Goal: Task Accomplishment & Management: Manage account settings

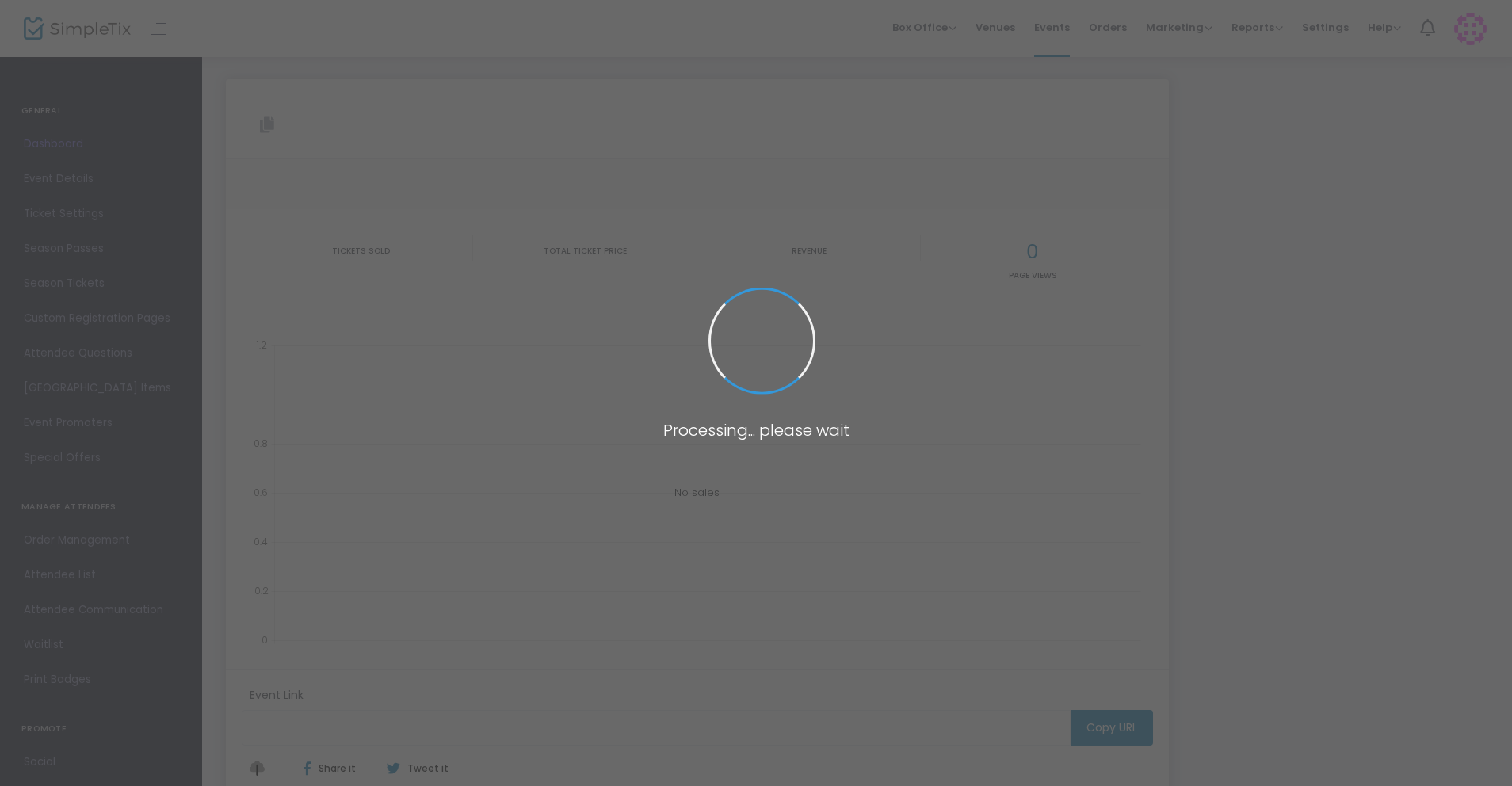
type input "[URL][DOMAIN_NAME]"
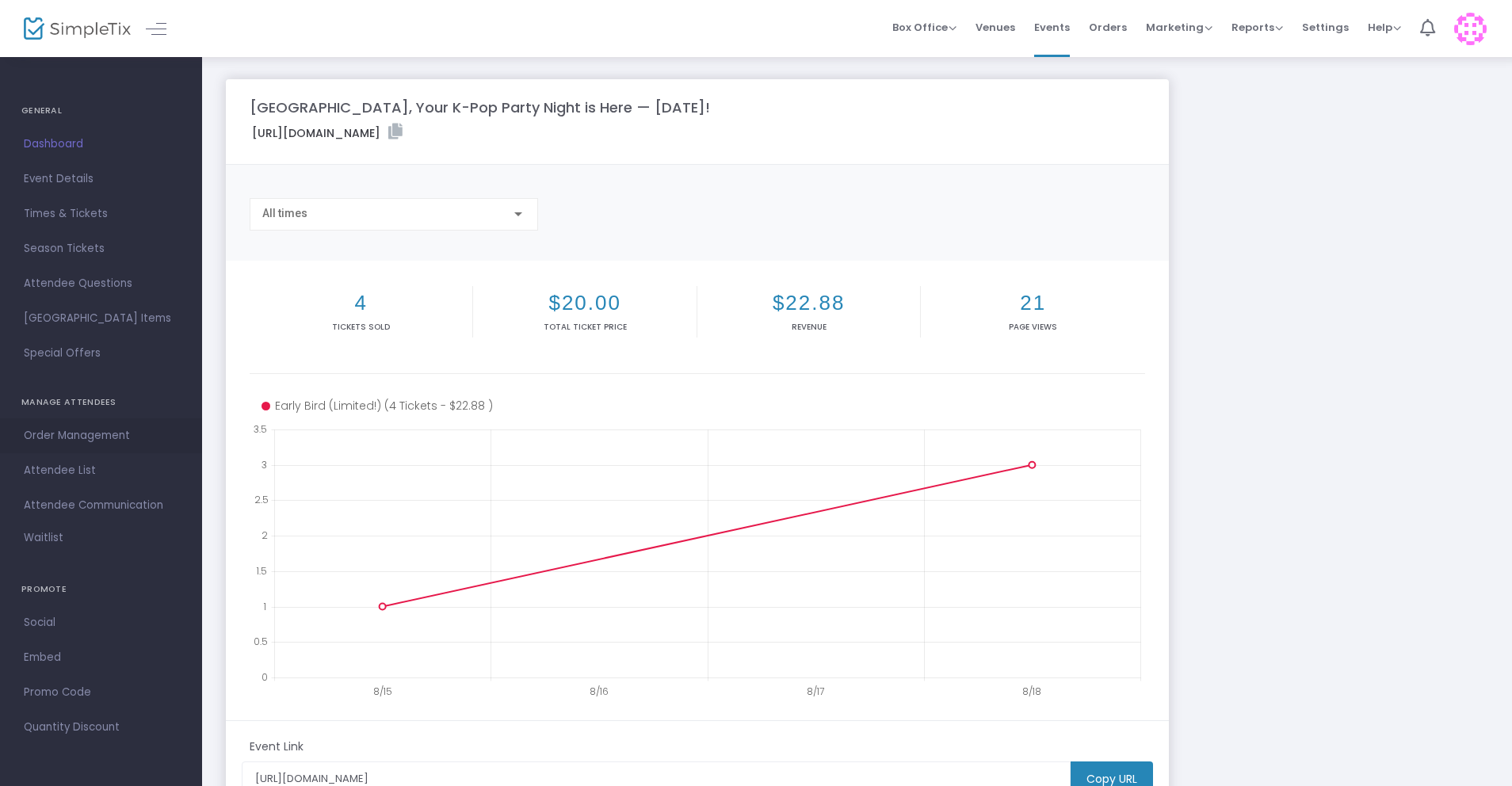
click at [43, 439] on span "Order Management" at bounding box center [100, 436] width 155 height 21
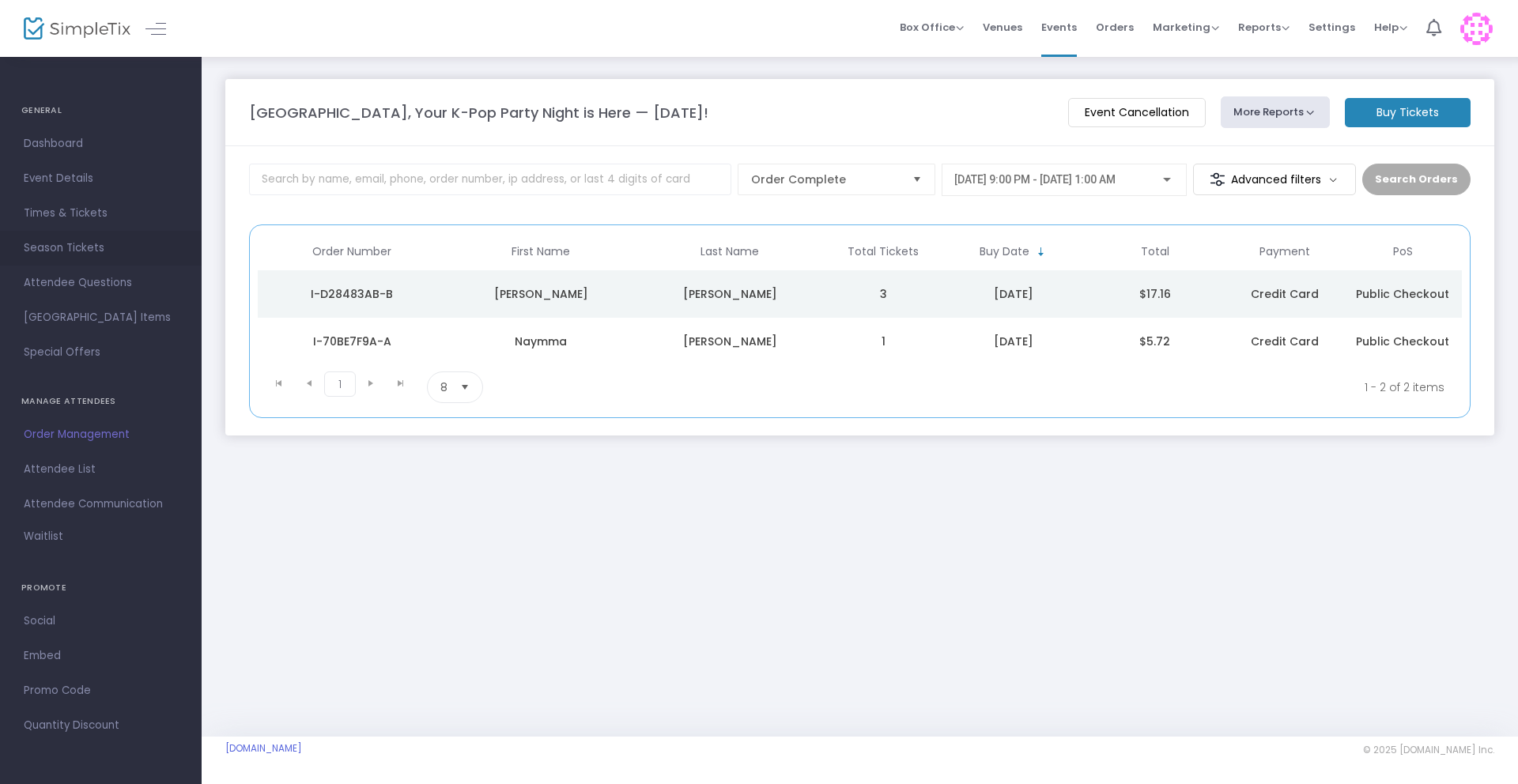
click at [67, 235] on link "Season Tickets" at bounding box center [100, 247] width 201 height 35
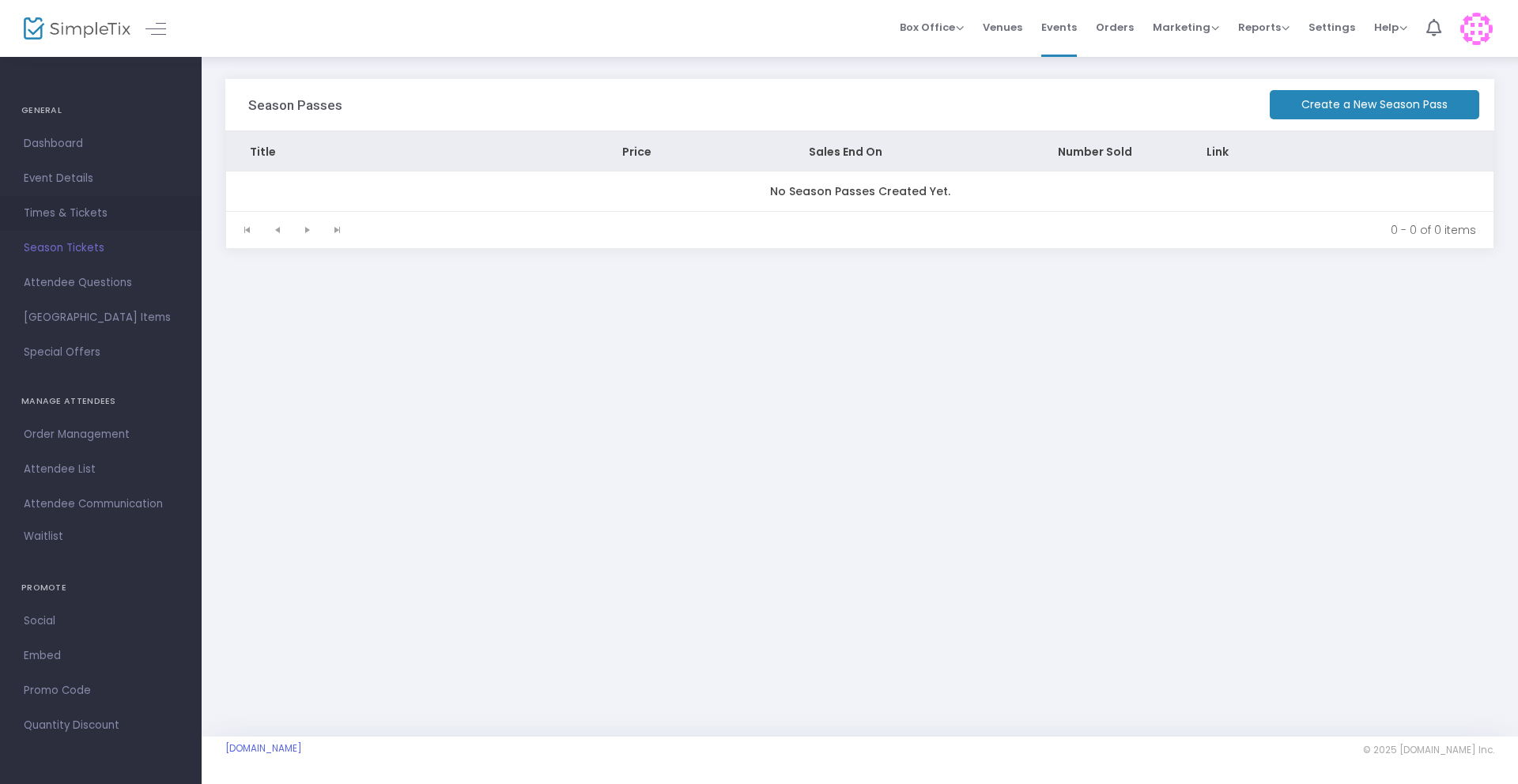
click at [68, 210] on span "Times & Tickets" at bounding box center [100, 214] width 155 height 21
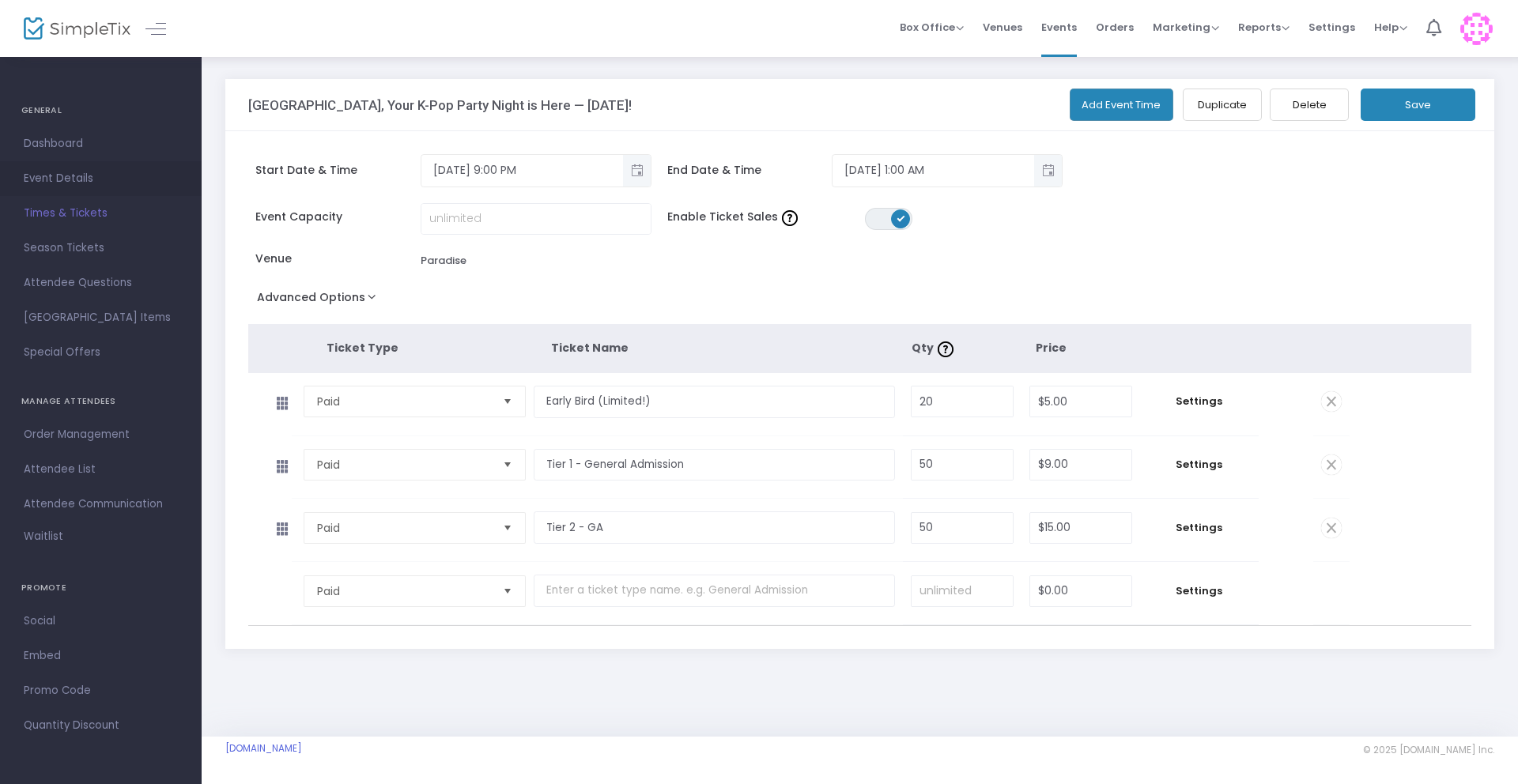
click at [30, 177] on span "Event Details" at bounding box center [100, 179] width 155 height 21
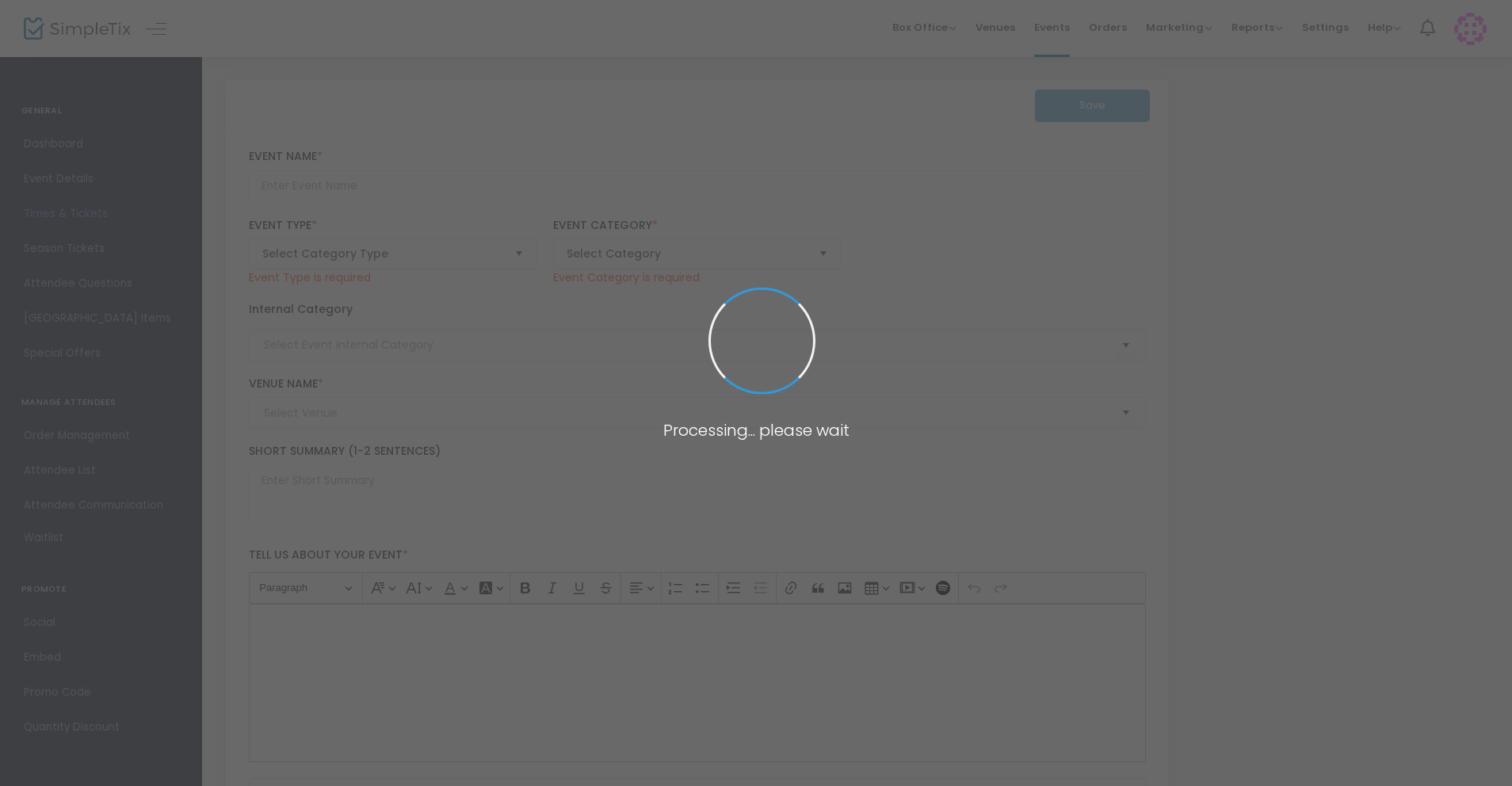
type input "[GEOGRAPHIC_DATA], Your K-Pop Party Night is Here — [DATE]!"
type textarea "💖 ICONIC K-POP NIGHT – SEATTLE PARTY 💖📍 Paradise on Broadway – Seattle, WA🗓️ Sa…"
type input "Buy Tickets"
type input "Paradise"
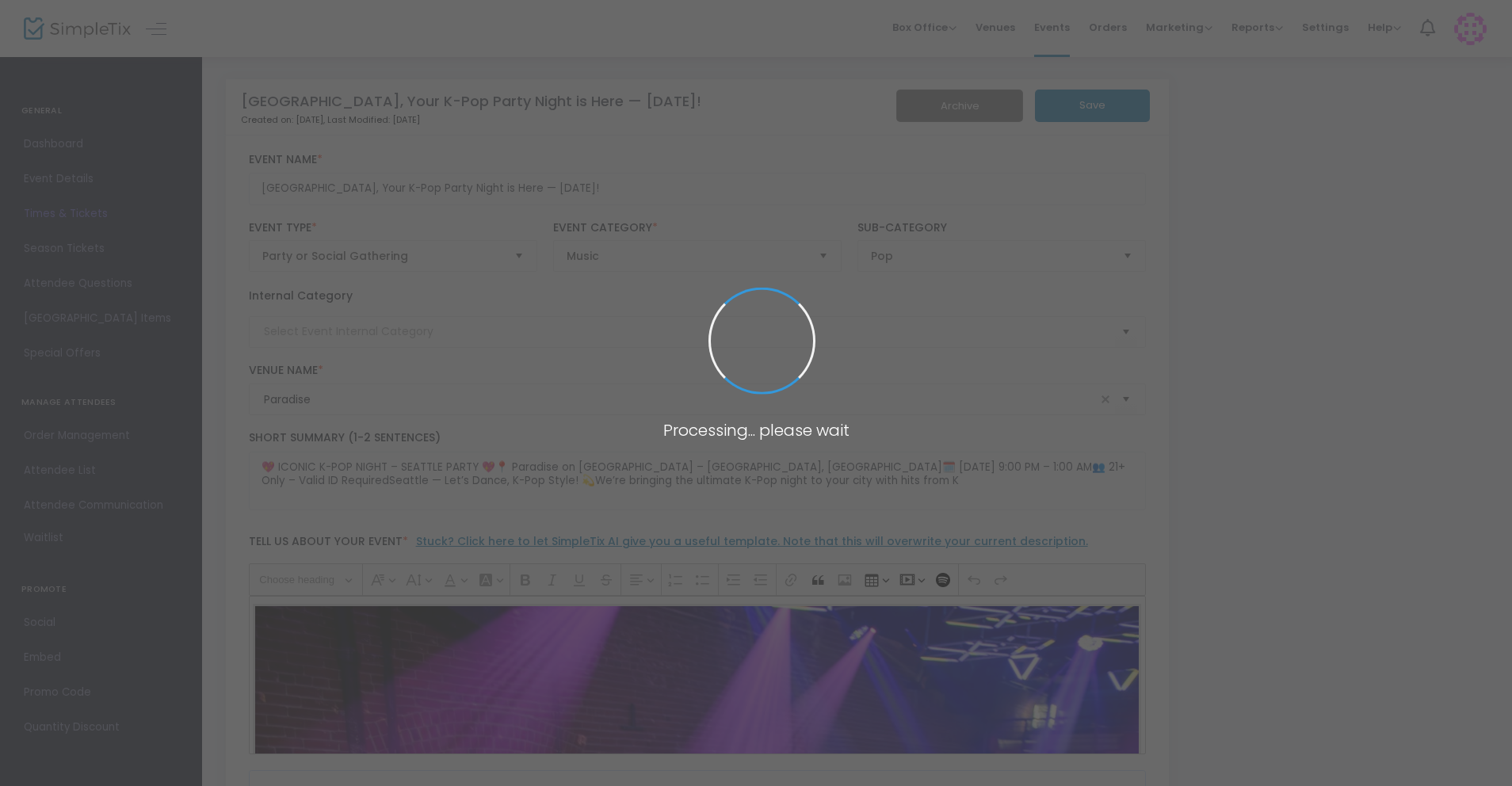
type input "Seattle 21+"
click at [44, 138] on span at bounding box center [756, 393] width 1512 height 786
click at [43, 144] on span "Dashboard" at bounding box center [100, 145] width 155 height 21
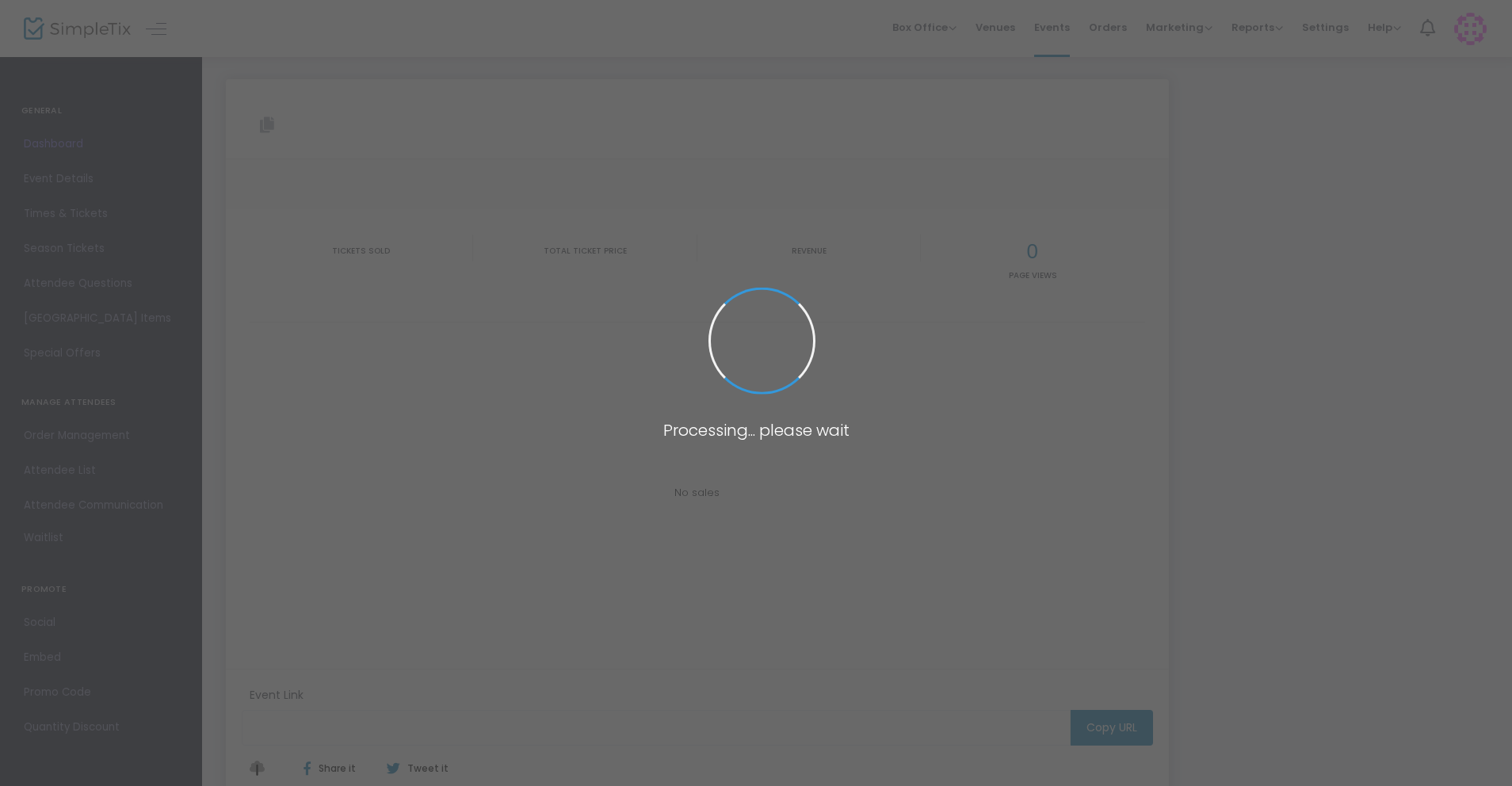
type input "[URL][DOMAIN_NAME]"
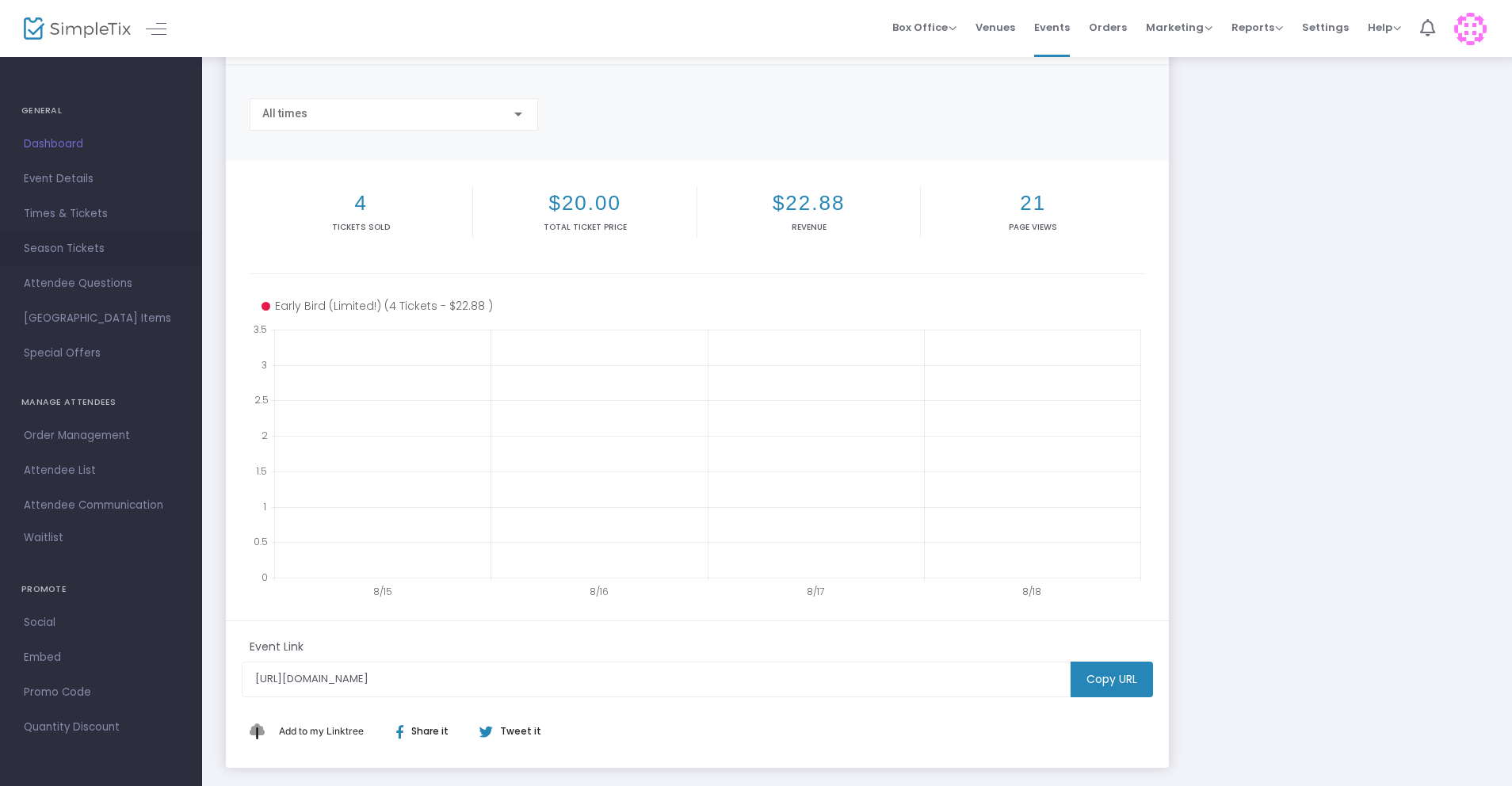
scroll to position [91, 0]
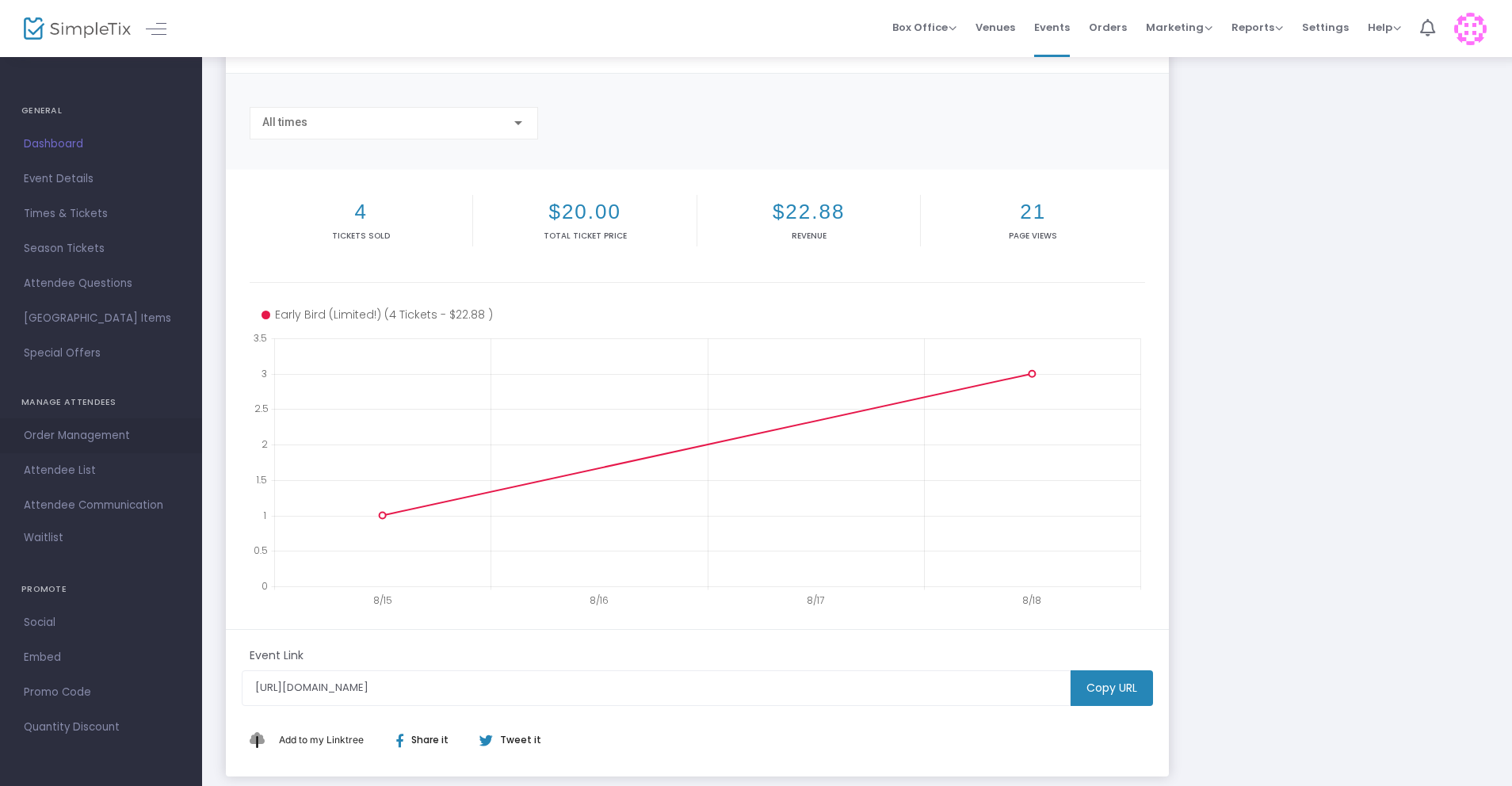
click at [58, 434] on span "Order Management" at bounding box center [100, 436] width 155 height 21
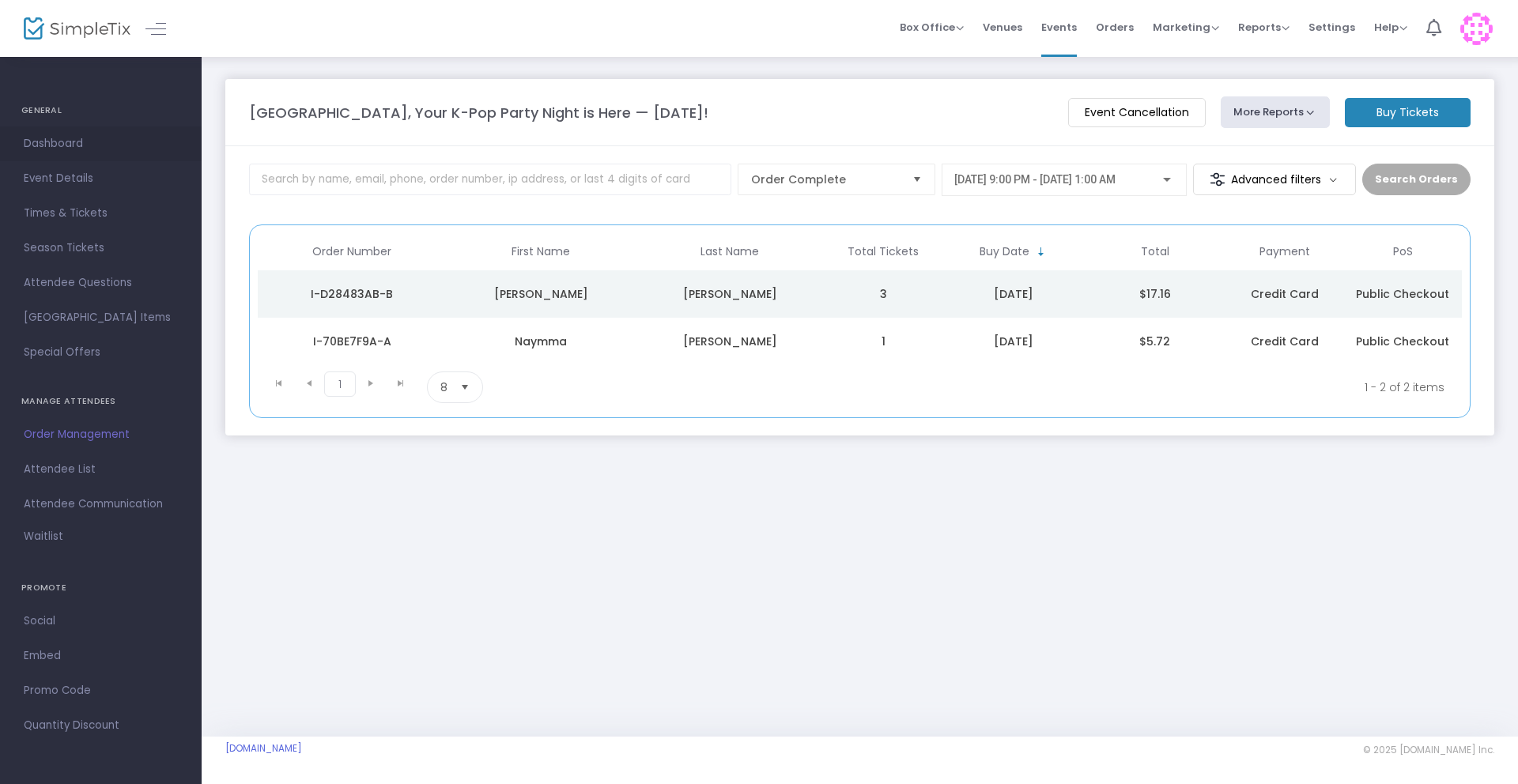
click at [58, 148] on span "Dashboard" at bounding box center [100, 144] width 155 height 21
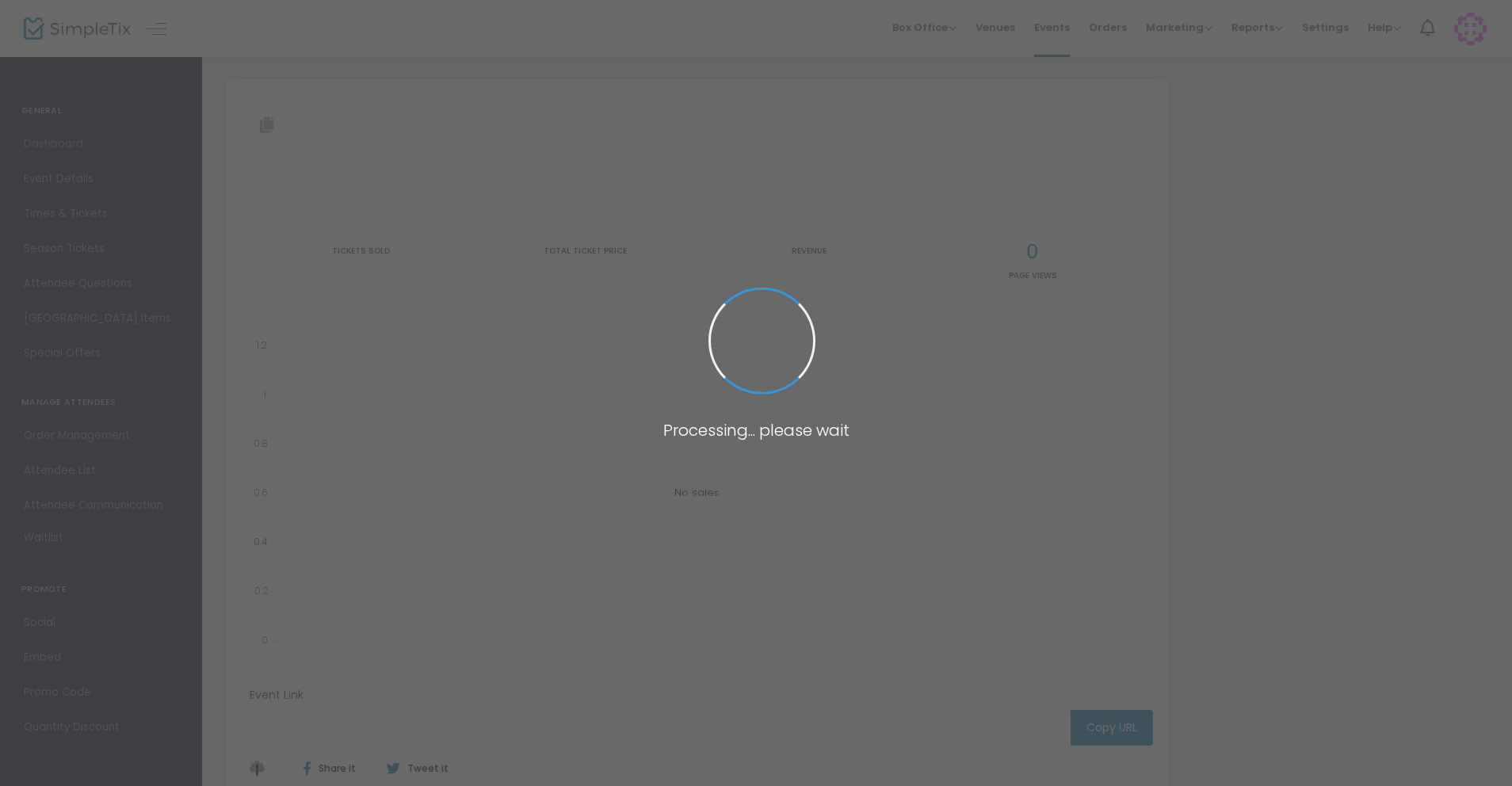
type input "[URL][DOMAIN_NAME]"
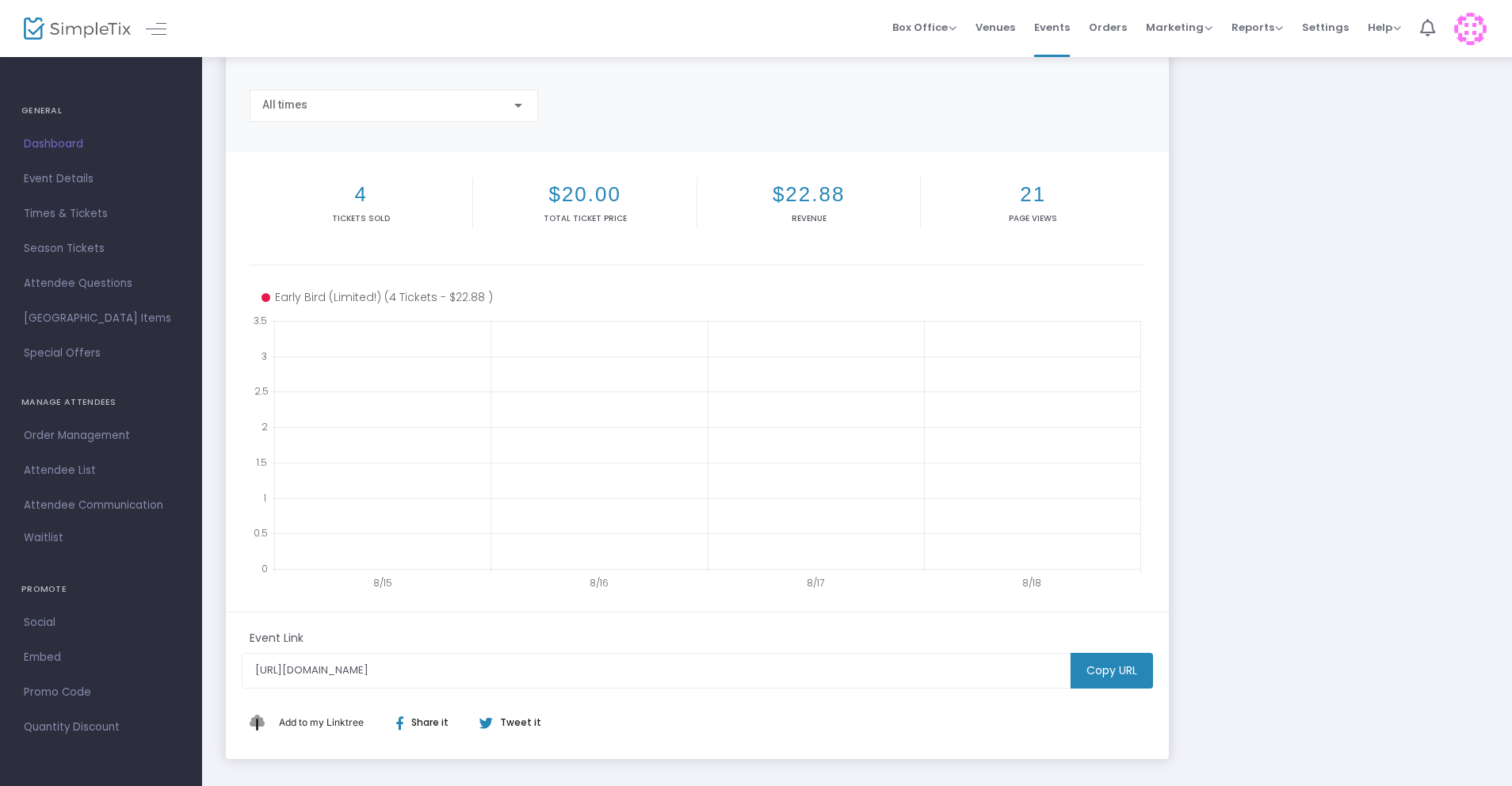
scroll to position [185, 0]
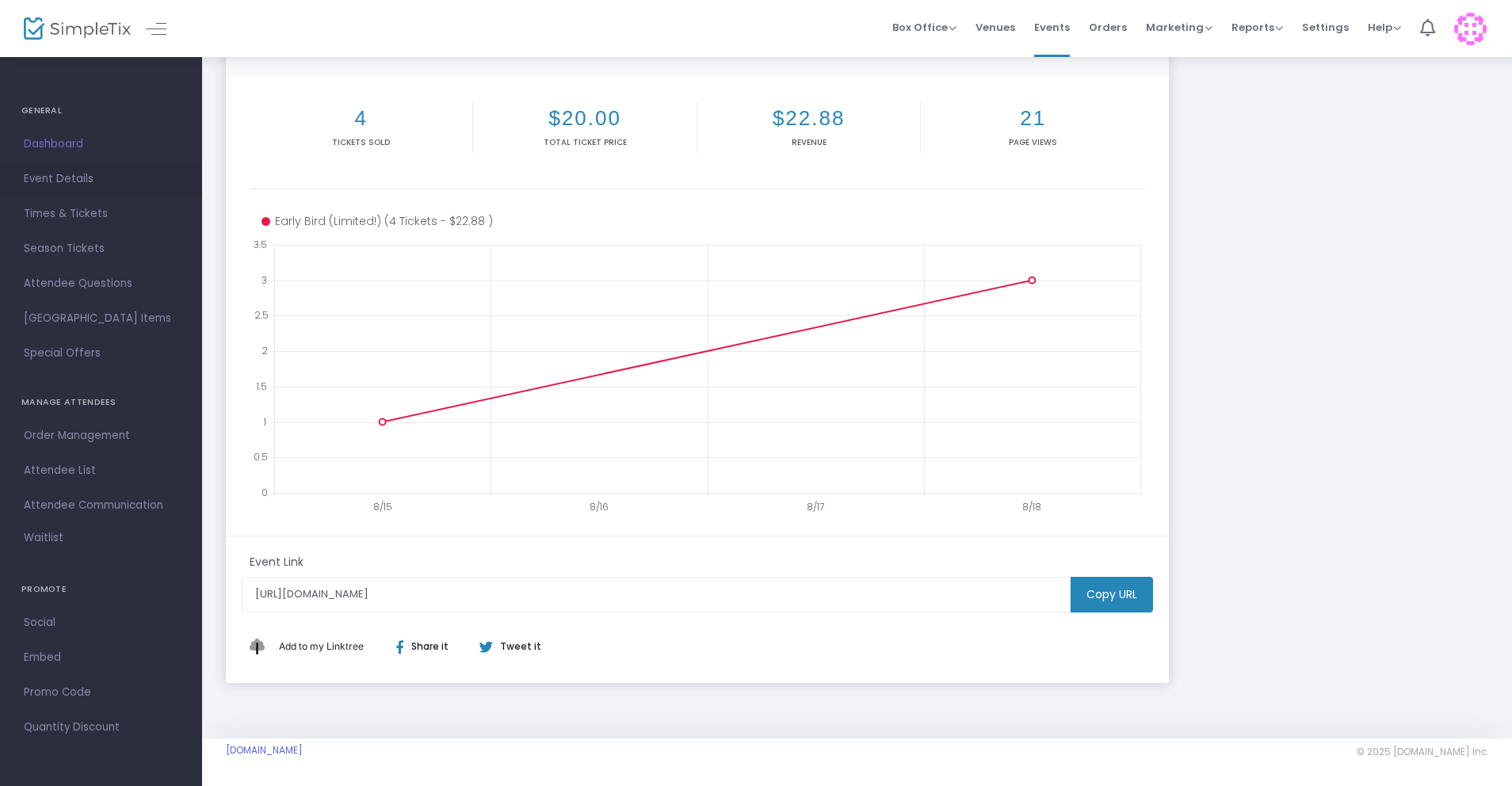
click at [65, 164] on link "Event Details" at bounding box center [100, 178] width 202 height 35
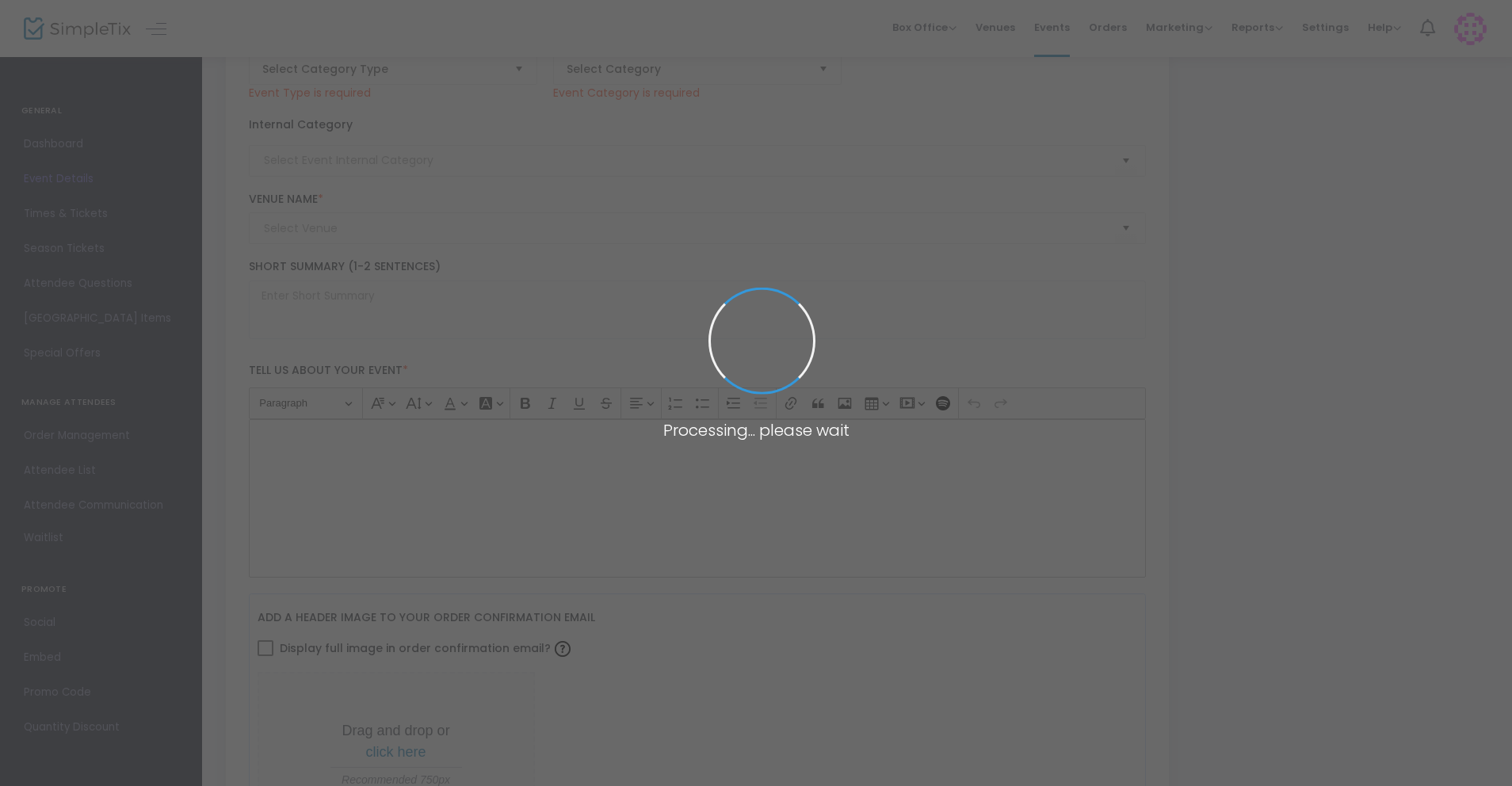
type input "[GEOGRAPHIC_DATA], Your K-Pop Party Night is Here — [DATE]!"
type textarea "💖 ICONIC K-POP NIGHT – SEATTLE PARTY 💖📍 Paradise on Broadway – Seattle, WA🗓️ Sa…"
type input "Buy Tickets"
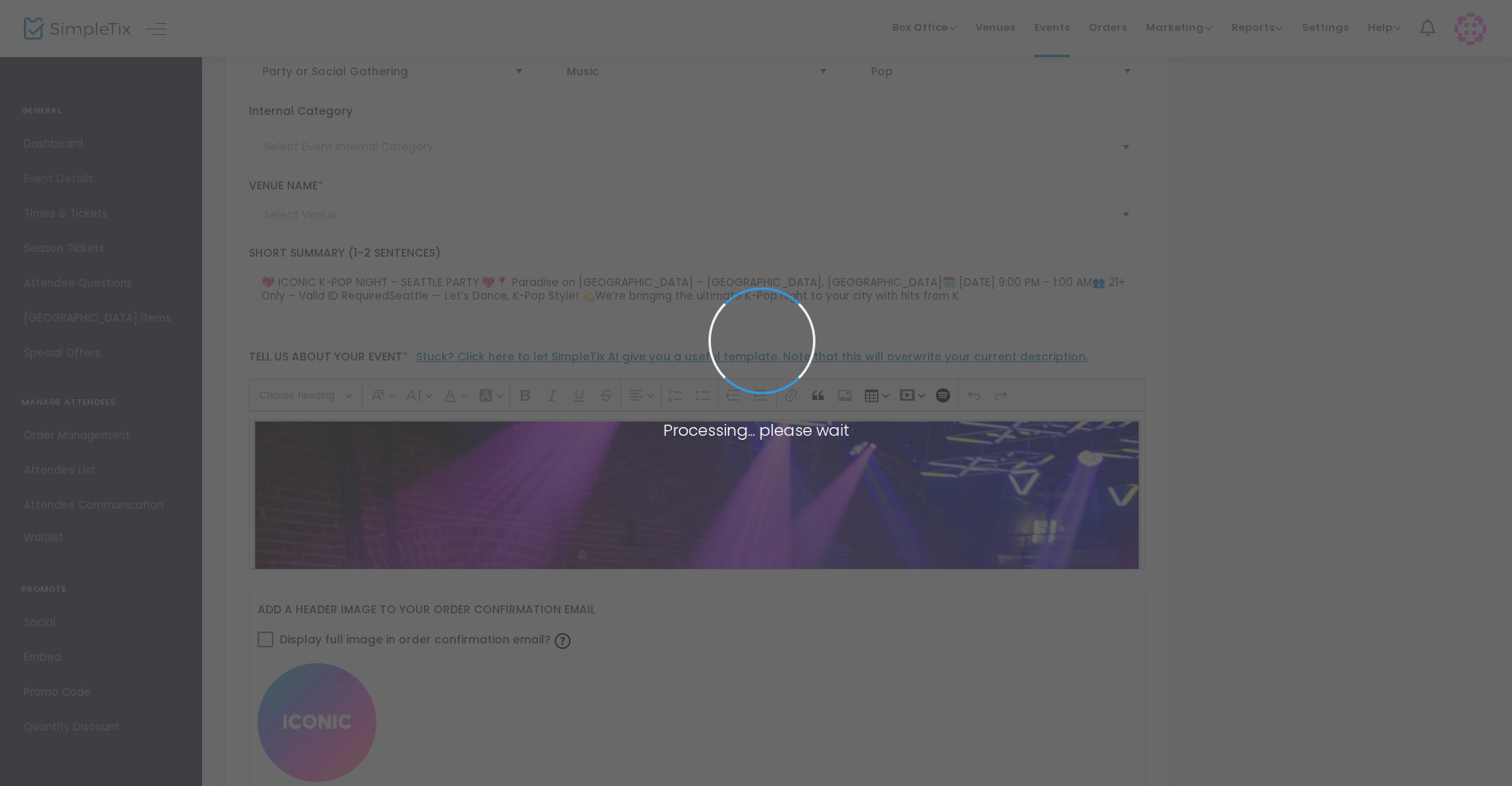
type input "Seattle 21+"
type input "Paradise"
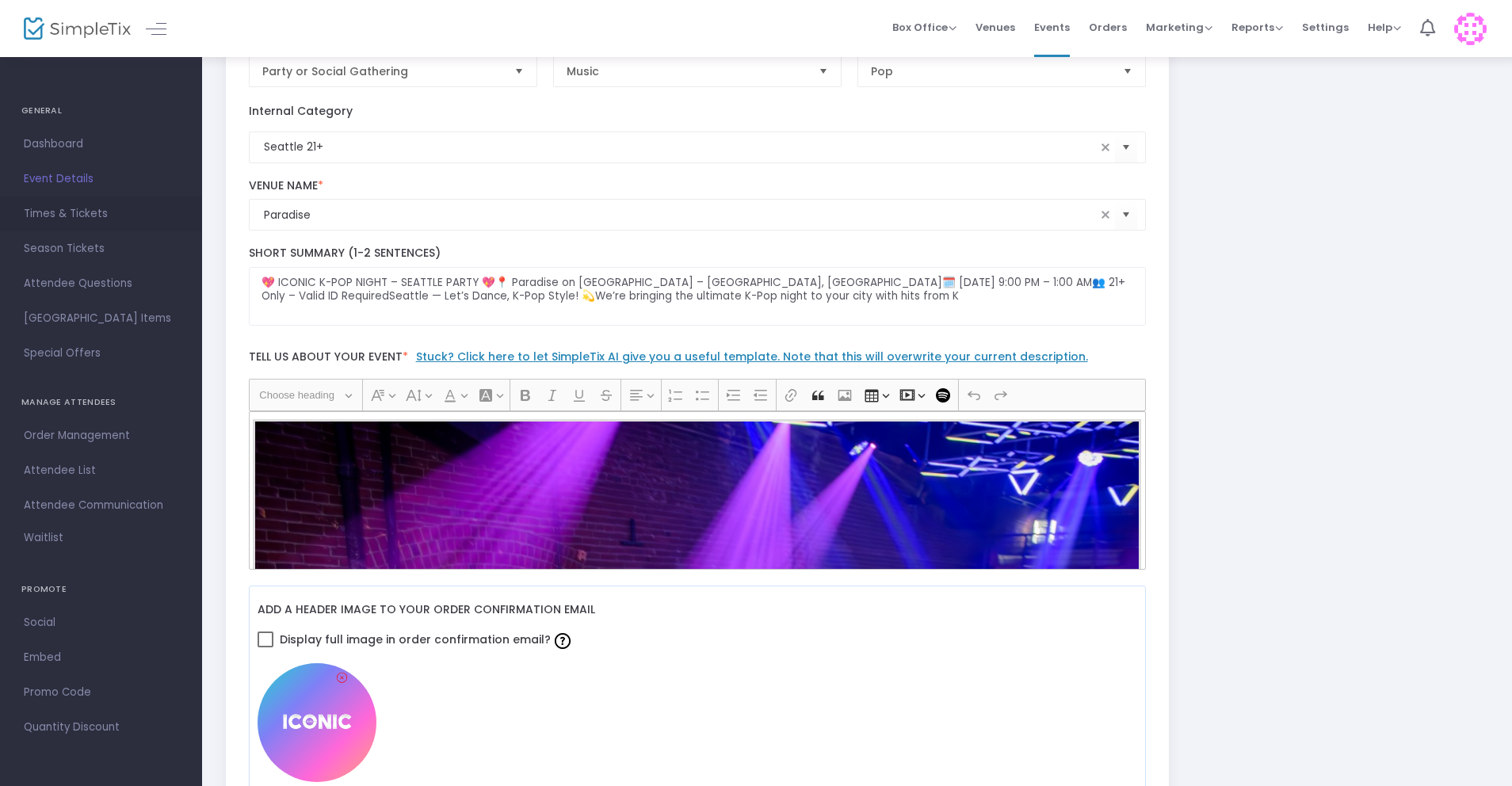
click at [63, 213] on span "Times & Tickets" at bounding box center [100, 214] width 155 height 21
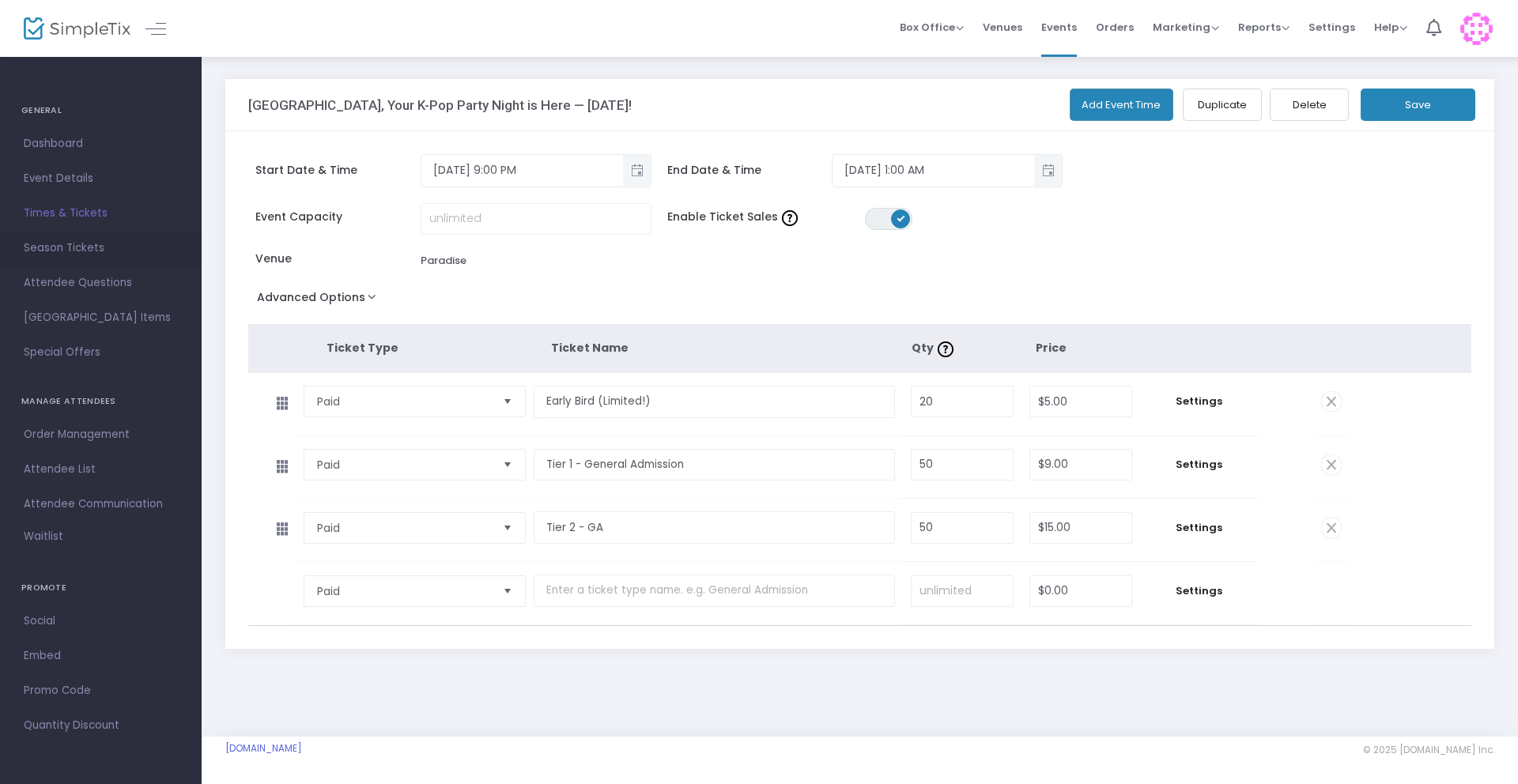
click at [66, 251] on span "Season Tickets" at bounding box center [100, 248] width 155 height 21
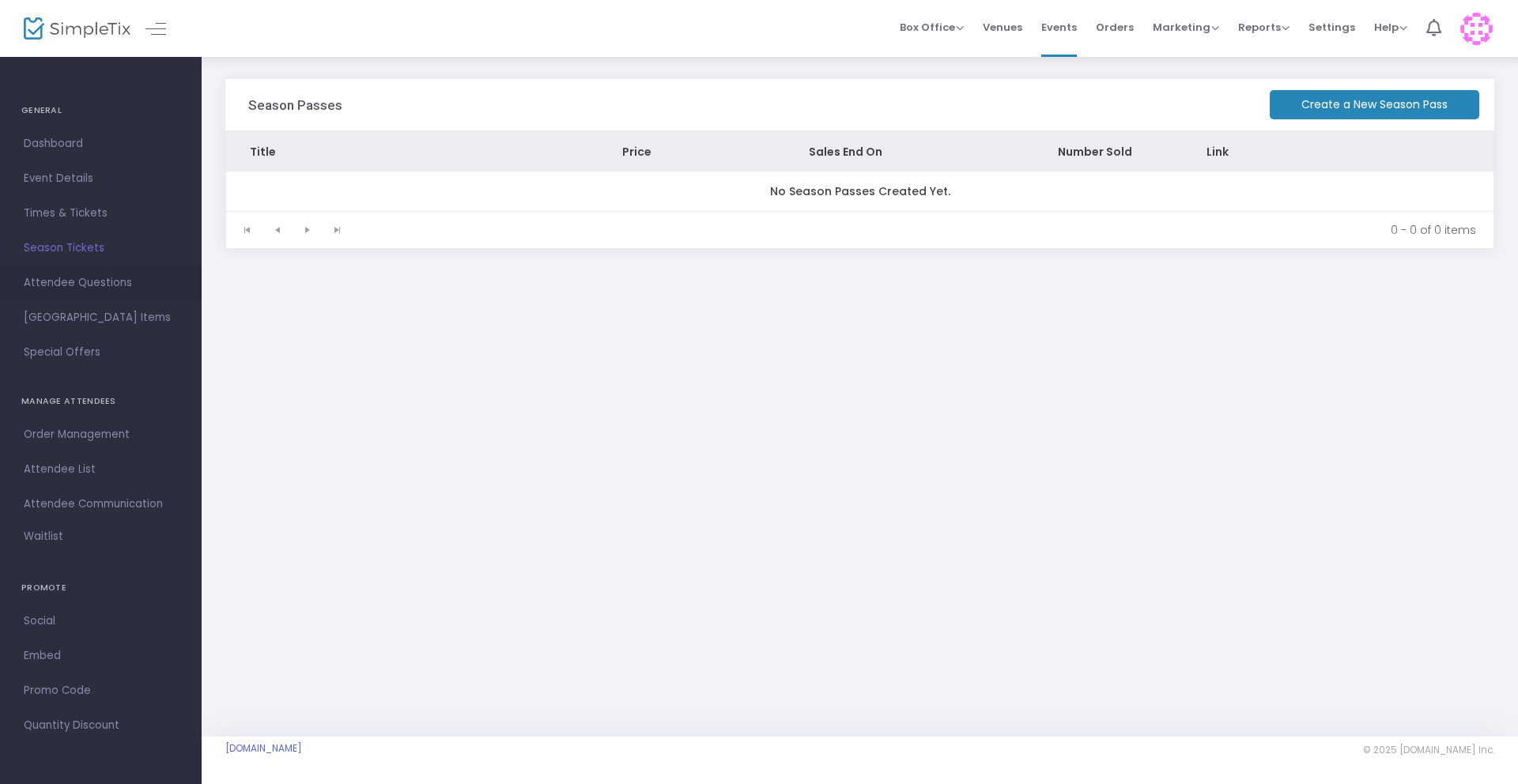
click at [72, 280] on span "Attendee Questions" at bounding box center [100, 283] width 155 height 21
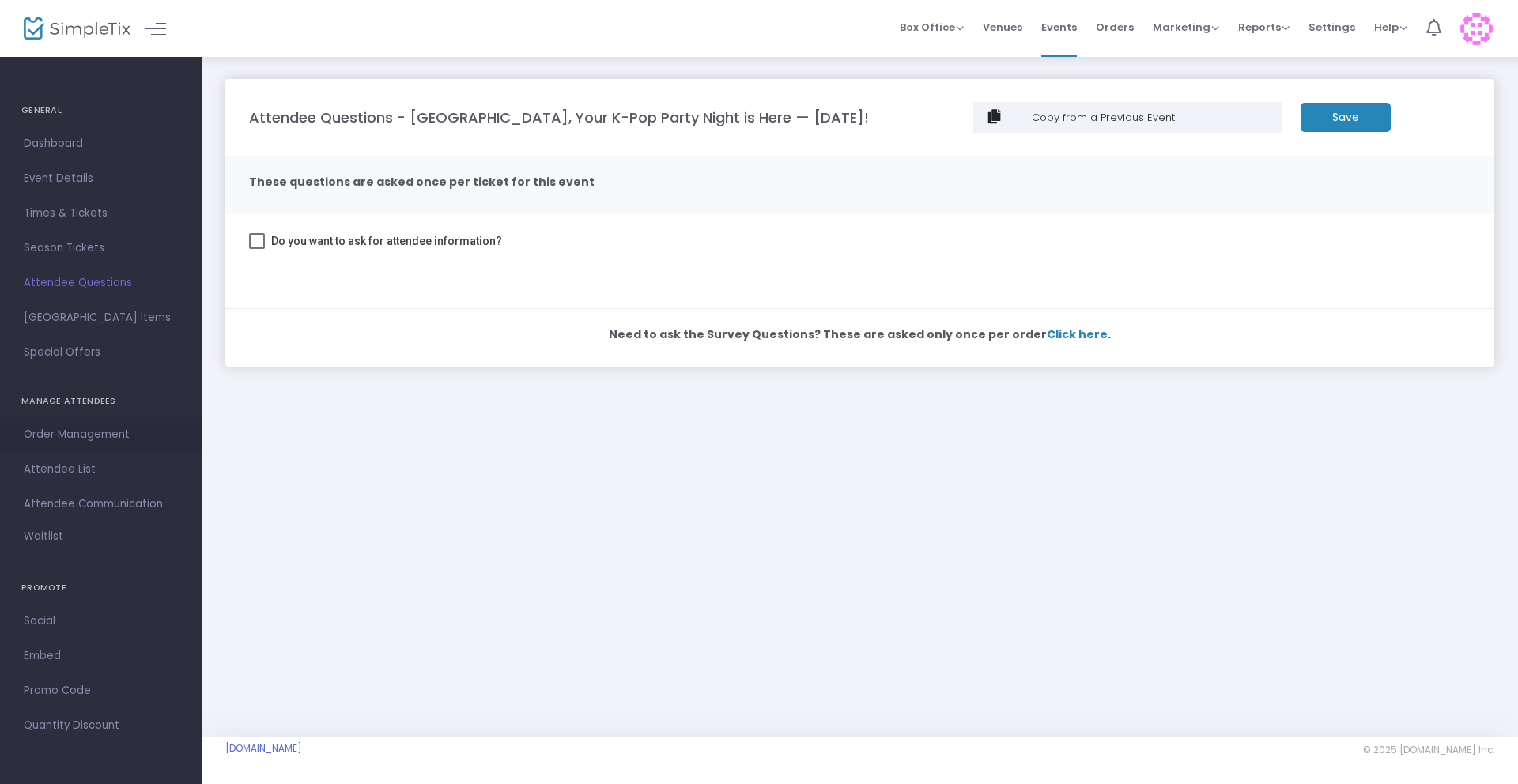
click at [54, 444] on span "Order Management" at bounding box center [100, 435] width 155 height 21
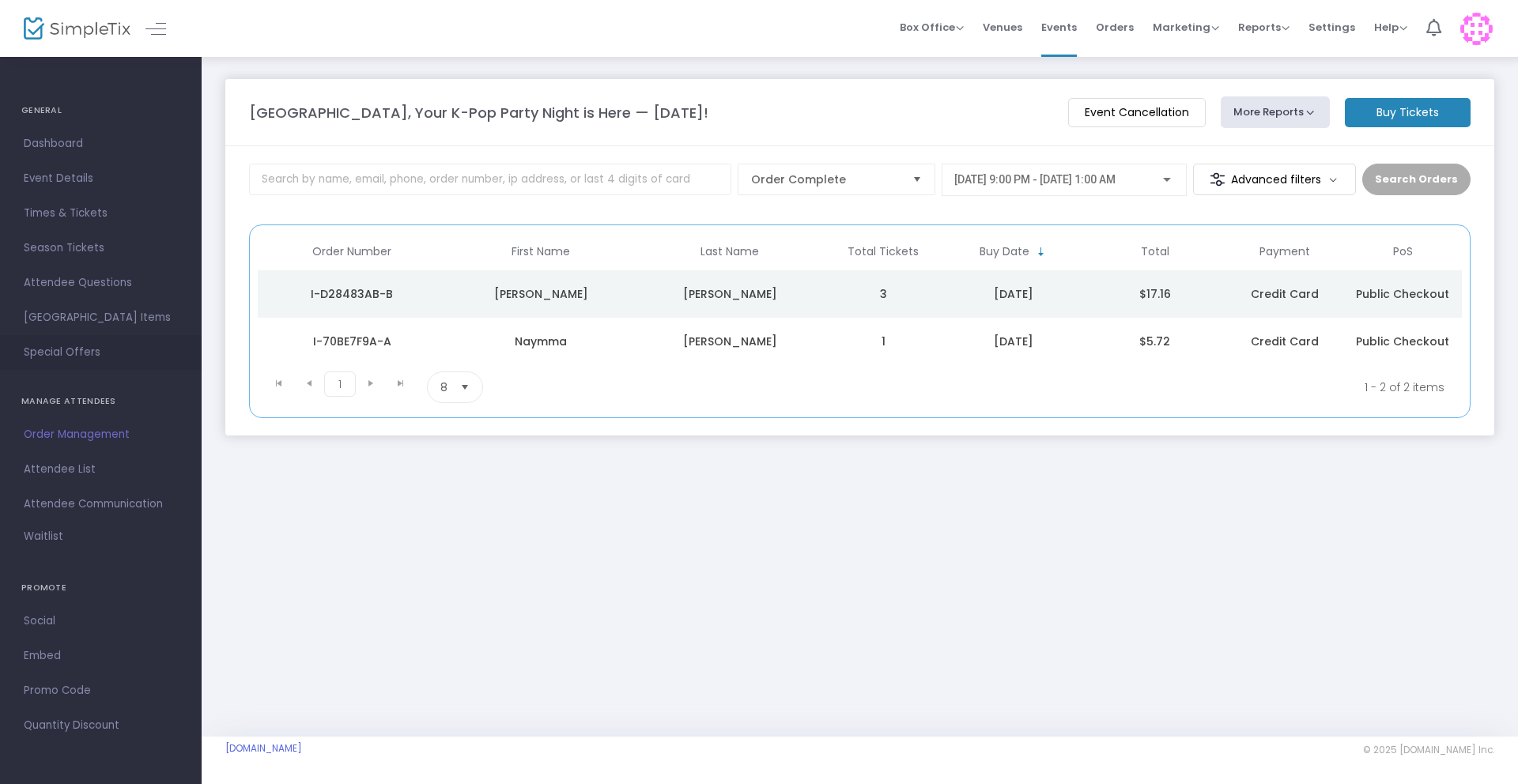
click at [30, 356] on span "Special Offers" at bounding box center [100, 352] width 155 height 21
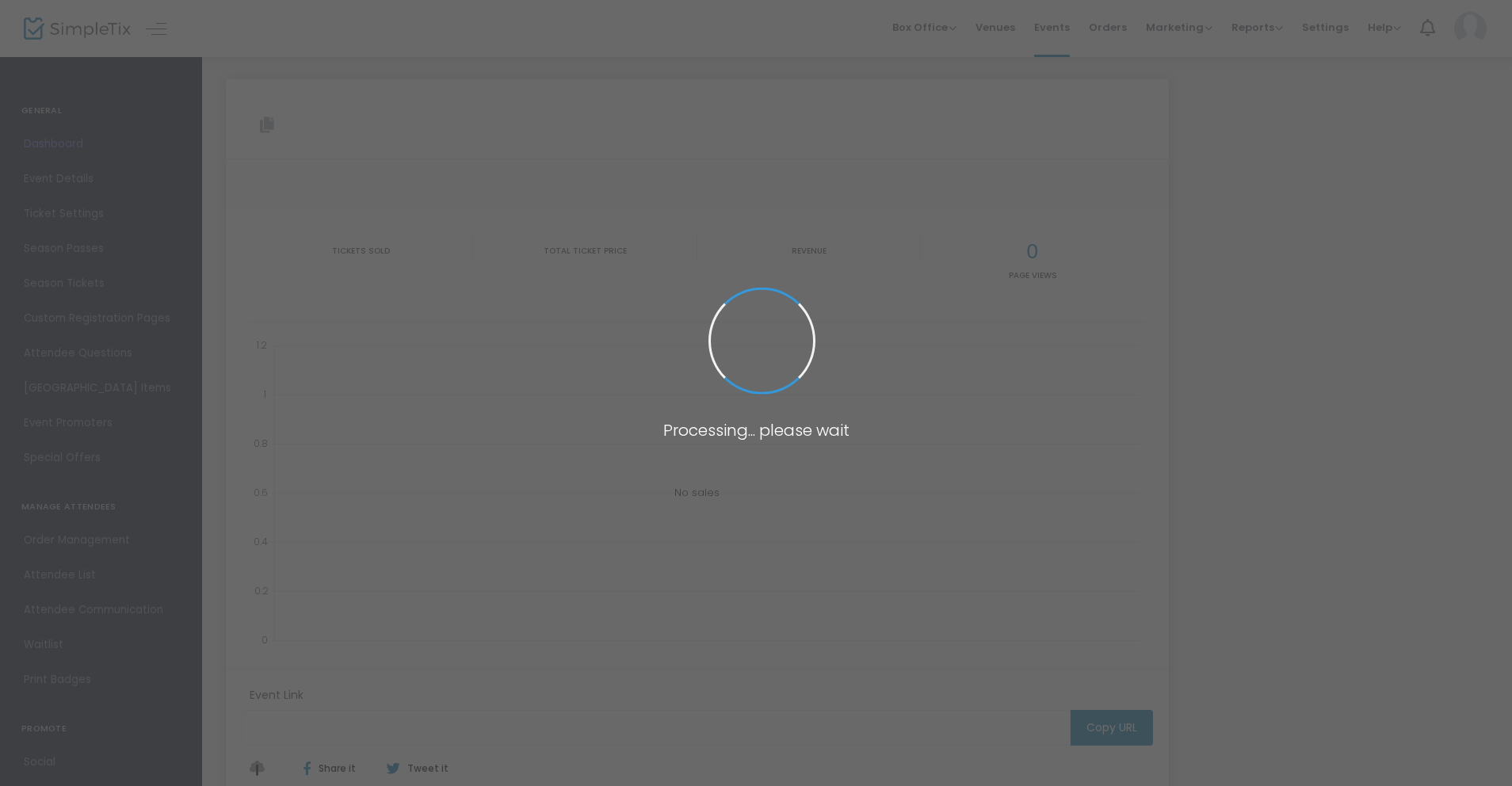
type input "[URL][DOMAIN_NAME]"
